Goal: Transaction & Acquisition: Register for event/course

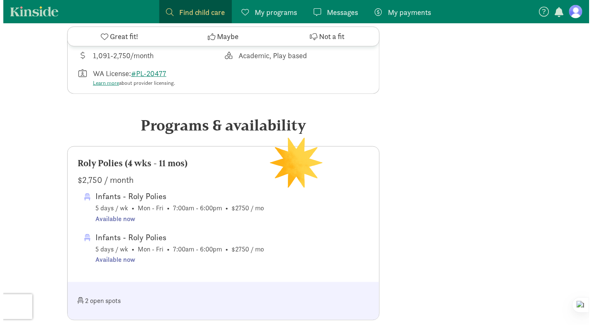
scroll to position [291, 0]
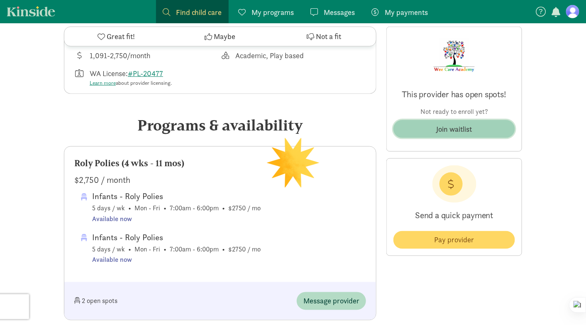
click at [436, 122] on button "Join waitlist" at bounding box center [455, 129] width 122 height 18
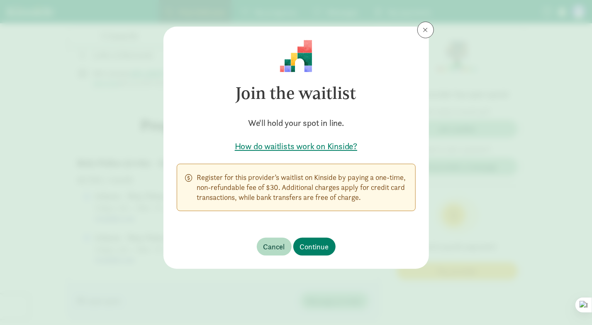
drag, startPoint x: 223, startPoint y: 181, endPoint x: 405, endPoint y: 196, distance: 183.3
click at [405, 196] on p "Register for this provider’s waitlist on Kinside by paying a one-time, non-refu…" at bounding box center [302, 187] width 210 height 30
click at [289, 191] on p "Register for this provider’s waitlist on Kinside by paying a one-time, non-refu…" at bounding box center [302, 187] width 210 height 30
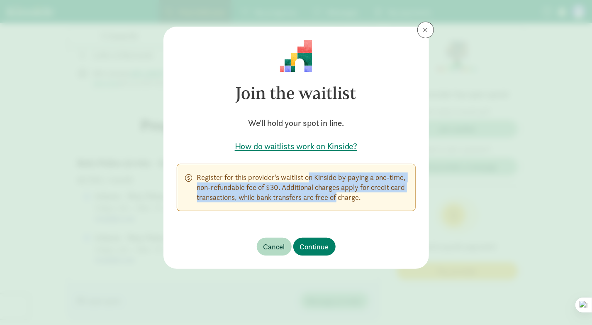
drag, startPoint x: 288, startPoint y: 179, endPoint x: 349, endPoint y: 202, distance: 65.6
click at [348, 201] on p "Register for this provider’s waitlist on Kinside by paying a one-time, non-refu…" at bounding box center [302, 187] width 210 height 30
click at [317, 242] on span "Continue" at bounding box center [314, 246] width 29 height 11
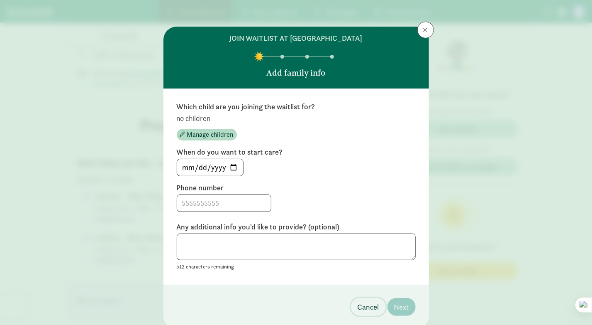
click at [360, 302] on span "Cancel" at bounding box center [369, 306] width 22 height 11
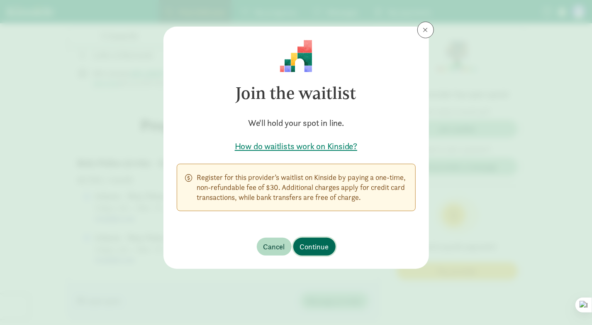
click at [311, 245] on span "Continue" at bounding box center [314, 246] width 29 height 11
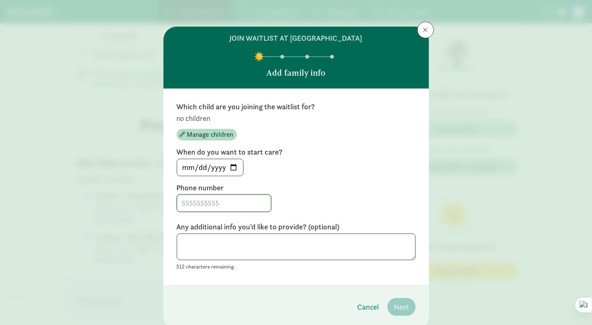
click at [207, 206] on input at bounding box center [224, 203] width 94 height 17
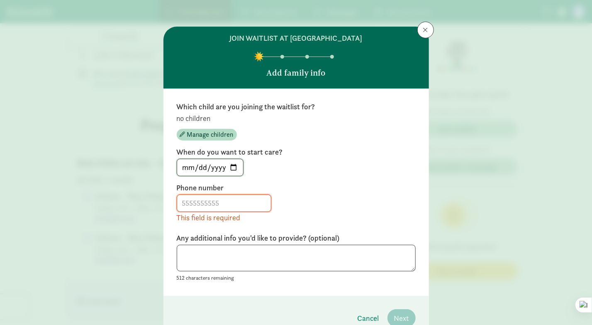
click at [216, 166] on input "[DATE]" at bounding box center [210, 167] width 66 height 17
click at [235, 167] on input "[DATE]" at bounding box center [210, 167] width 66 height 17
type input "[DATE]"
click at [205, 201] on input at bounding box center [224, 203] width 94 height 17
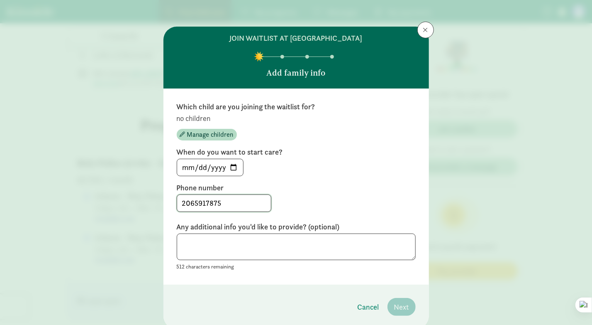
type input "2065917875"
click at [260, 241] on textarea at bounding box center [296, 246] width 239 height 27
click at [233, 168] on input "[DATE]" at bounding box center [210, 167] width 66 height 17
type input "[DATE]"
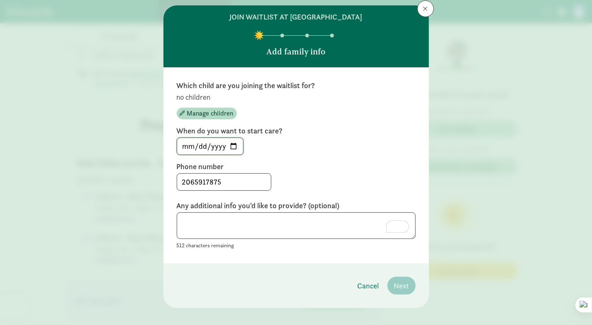
scroll to position [29, 0]
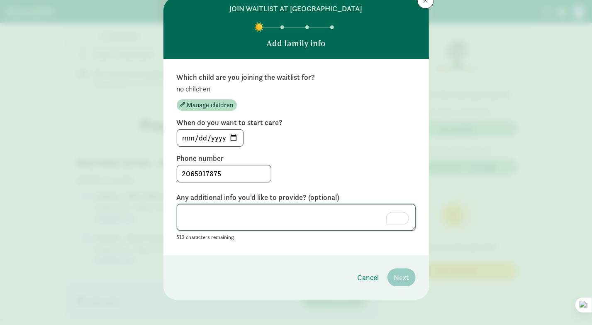
click at [276, 215] on textarea "To enrich screen reader interactions, please activate Accessibility in Grammarl…" at bounding box center [296, 217] width 239 height 27
type textarea "Chil"
click at [208, 106] on span "Manage children" at bounding box center [210, 105] width 47 height 10
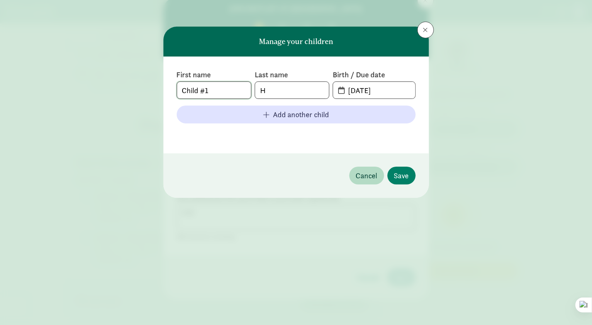
drag, startPoint x: 223, startPoint y: 92, endPoint x: 154, endPoint y: 85, distance: 69.3
click at [154, 85] on div "Manage your children First name Child #1 Last name H Birth / Due date [DATE] Ad…" at bounding box center [296, 162] width 592 height 325
type input "Layla"
click at [209, 83] on input "Layla" at bounding box center [214, 90] width 74 height 17
type input "Layla"
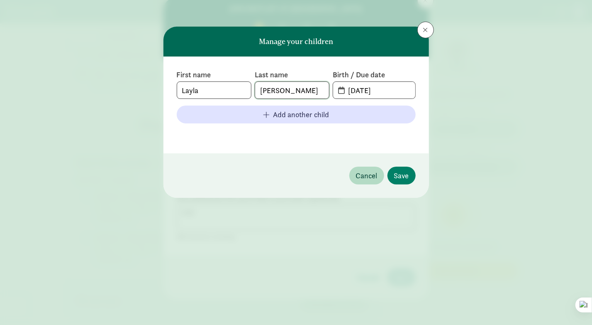
type input "[PERSON_NAME]"
click at [364, 93] on input "[DATE]" at bounding box center [379, 90] width 72 height 17
click at [354, 93] on input "[DATE]" at bounding box center [379, 90] width 72 height 17
click at [367, 92] on input "[DATE]" at bounding box center [379, 90] width 72 height 17
type input "[DATE]"
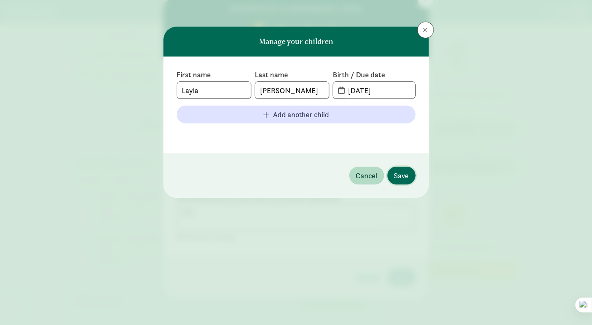
click at [405, 179] on span "Save" at bounding box center [401, 175] width 15 height 11
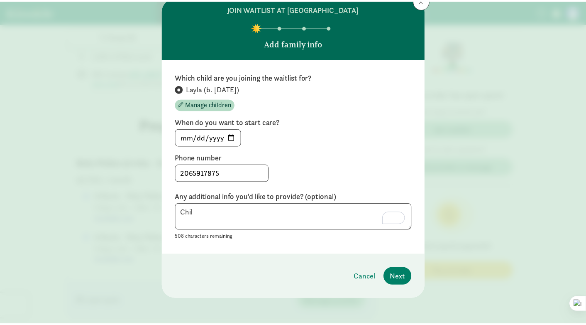
scroll to position [29, 0]
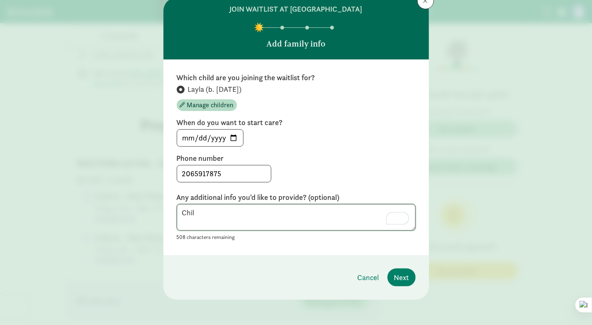
click at [242, 222] on textarea "Chil" at bounding box center [296, 217] width 239 height 27
drag, startPoint x: 242, startPoint y: 215, endPoint x: 152, endPoint y: 208, distance: 90.8
click at [152, 208] on div "join waitlist at [GEOGRAPHIC_DATA] Add family info Which child are you joining …" at bounding box center [296, 162] width 592 height 325
type textarea "l"
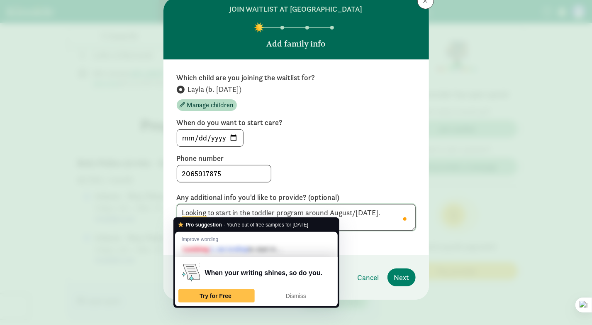
click at [354, 216] on textarea "Looking to start in the toddler program around August/[DATE]." at bounding box center [296, 217] width 239 height 27
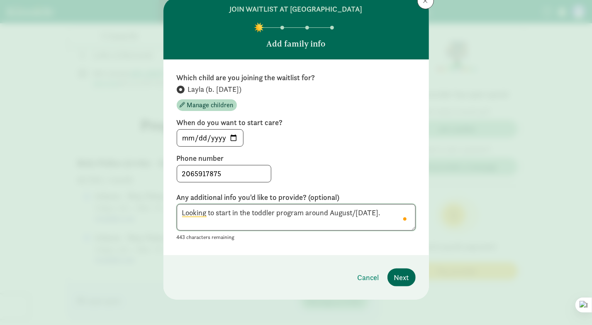
type textarea "Looking to start in the toddler program around August/[DATE]."
click at [397, 276] on span "Next" at bounding box center [401, 277] width 15 height 11
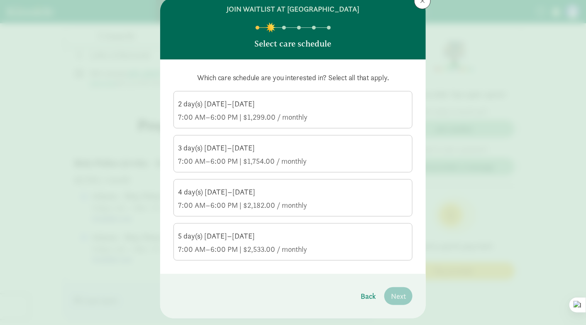
click at [289, 209] on div "7:00 AM–6:00 PM | $2,182.00 / monthly" at bounding box center [293, 205] width 230 height 10
click at [0, 0] on input "4 day(s) [DATE]–[DATE] 7:00 AM–6:00 PM | $2,182.00 / monthly" at bounding box center [0, 0] width 0 height 0
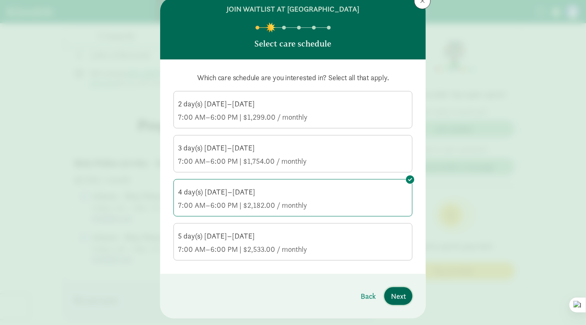
click at [394, 297] on span "Next" at bounding box center [398, 295] width 15 height 11
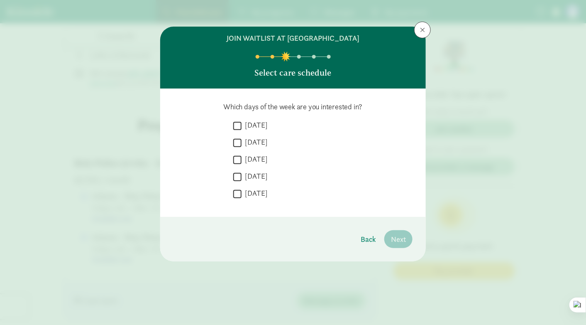
click at [245, 122] on label "[DATE]" at bounding box center [255, 125] width 26 height 10
click at [242, 122] on input "[DATE]" at bounding box center [237, 125] width 8 height 11
checkbox input "true"
click at [254, 140] on label "[DATE]" at bounding box center [255, 142] width 26 height 10
click at [242, 140] on input "[DATE]" at bounding box center [237, 142] width 8 height 11
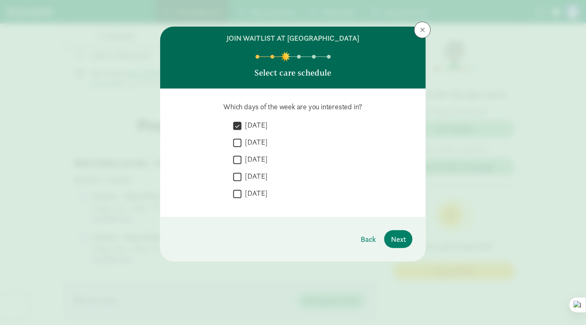
checkbox input "true"
click at [257, 156] on label "[DATE]" at bounding box center [255, 159] width 26 height 10
click at [242, 156] on input "[DATE]" at bounding box center [237, 159] width 8 height 11
checkbox input "true"
drag, startPoint x: 260, startPoint y: 176, endPoint x: 274, endPoint y: 188, distance: 18.9
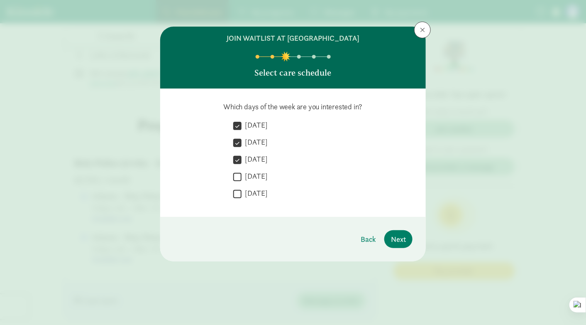
click at [260, 177] on label "[DATE]" at bounding box center [255, 176] width 26 height 10
click at [242, 177] on input "[DATE]" at bounding box center [237, 176] width 8 height 11
checkbox input "true"
click at [401, 238] on span "Next" at bounding box center [398, 238] width 15 height 11
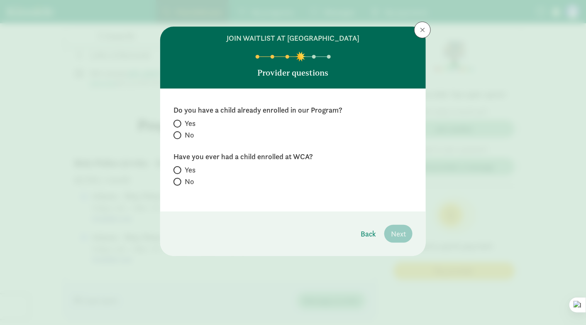
click at [183, 132] on label "No" at bounding box center [293, 135] width 239 height 10
click at [179, 132] on input "No" at bounding box center [176, 134] width 5 height 5
radio input "true"
click at [189, 181] on span "No" at bounding box center [189, 181] width 9 height 10
click at [179, 181] on input "No" at bounding box center [176, 181] width 5 height 5
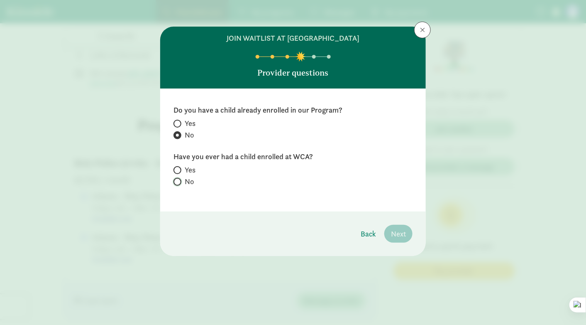
radio input "true"
click at [399, 234] on span "Next" at bounding box center [398, 233] width 15 height 11
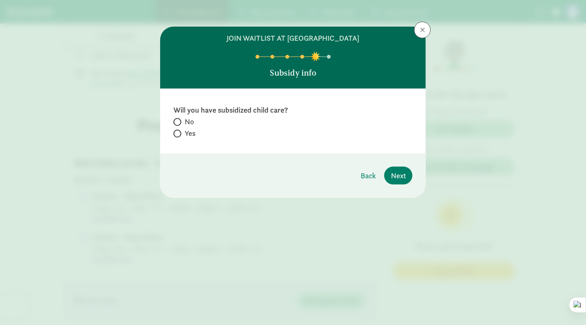
click at [183, 128] on label "No" at bounding box center [293, 133] width 239 height 10
click at [179, 122] on input "No" at bounding box center [176, 121] width 5 height 5
radio input "true"
click at [402, 173] on span "Next" at bounding box center [398, 175] width 15 height 11
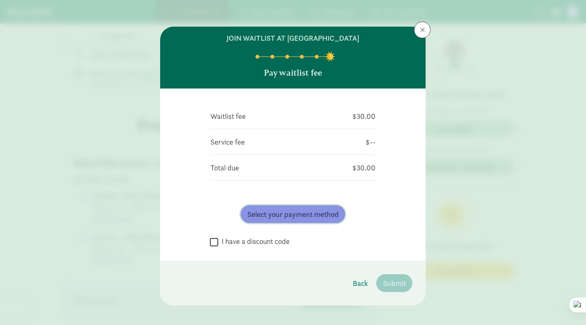
click at [315, 211] on span "Select your payment method" at bounding box center [292, 213] width 91 height 11
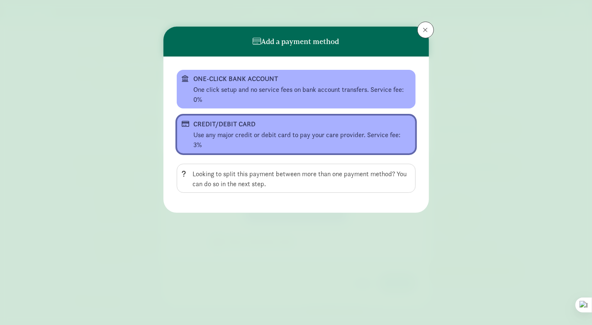
click at [257, 128] on button "CREDIT/DEBIT CARD Use any major credit or debit card to pay your care provider.…" at bounding box center [296, 134] width 239 height 39
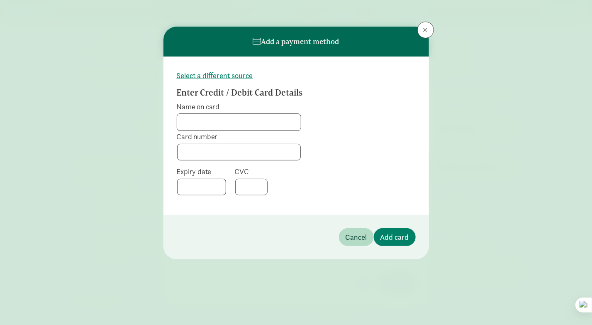
click at [255, 121] on input "Name on card" at bounding box center [239, 122] width 124 height 17
click at [234, 126] on input "Name on card" at bounding box center [239, 122] width 124 height 17
click at [246, 121] on input "Name on card" at bounding box center [239, 122] width 124 height 17
type input "[PERSON_NAME]"
click at [244, 192] on div at bounding box center [251, 187] width 32 height 17
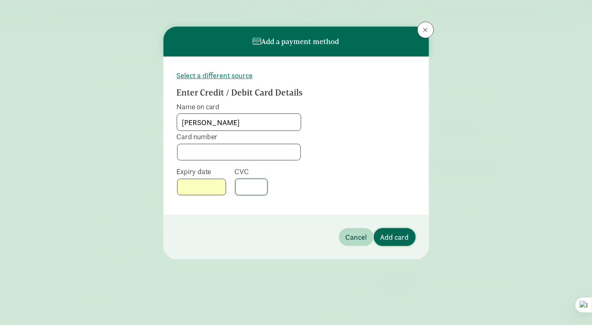
click at [387, 236] on span "Add card" at bounding box center [395, 236] width 29 height 11
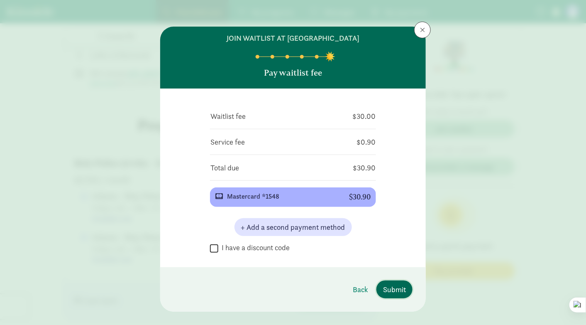
click at [392, 288] on span "Submit" at bounding box center [394, 289] width 23 height 11
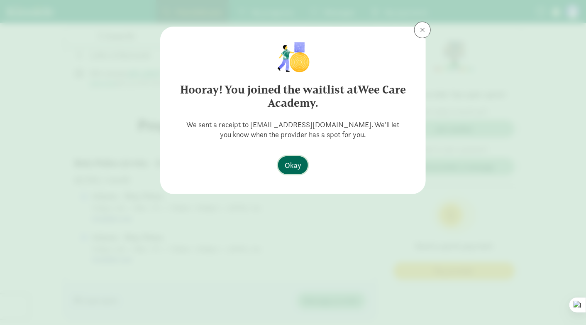
click at [290, 164] on span "Okay" at bounding box center [293, 164] width 17 height 11
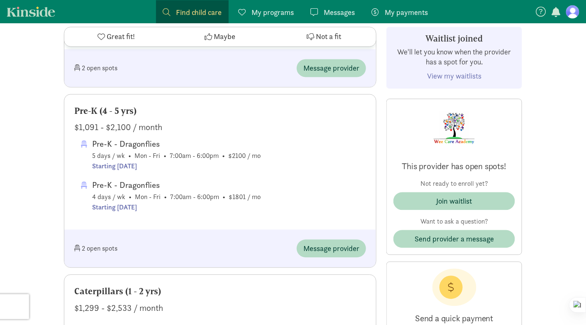
scroll to position [623, 0]
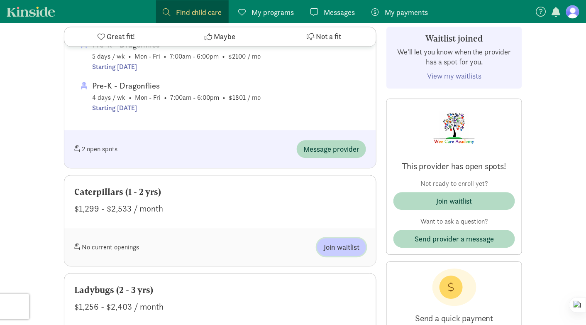
click at [345, 247] on span "Join waitlist" at bounding box center [342, 246] width 36 height 11
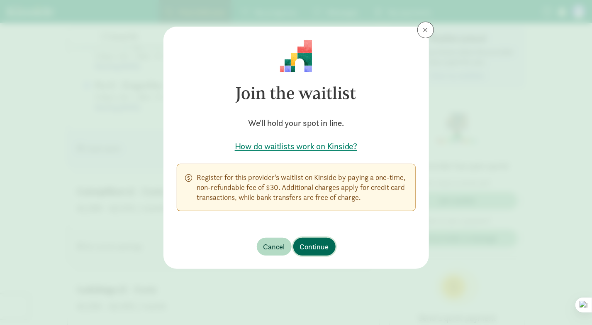
click at [320, 248] on span "Continue" at bounding box center [314, 246] width 29 height 11
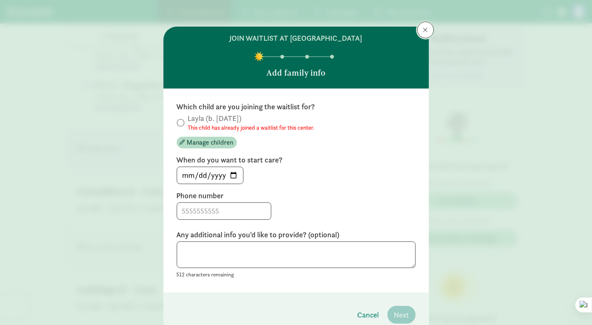
click at [424, 30] on span at bounding box center [426, 30] width 5 height 7
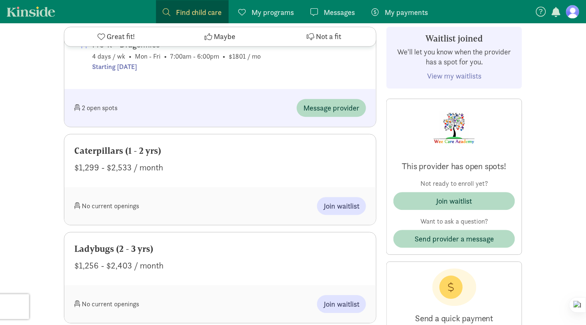
scroll to position [664, 0]
